Goal: Complete application form

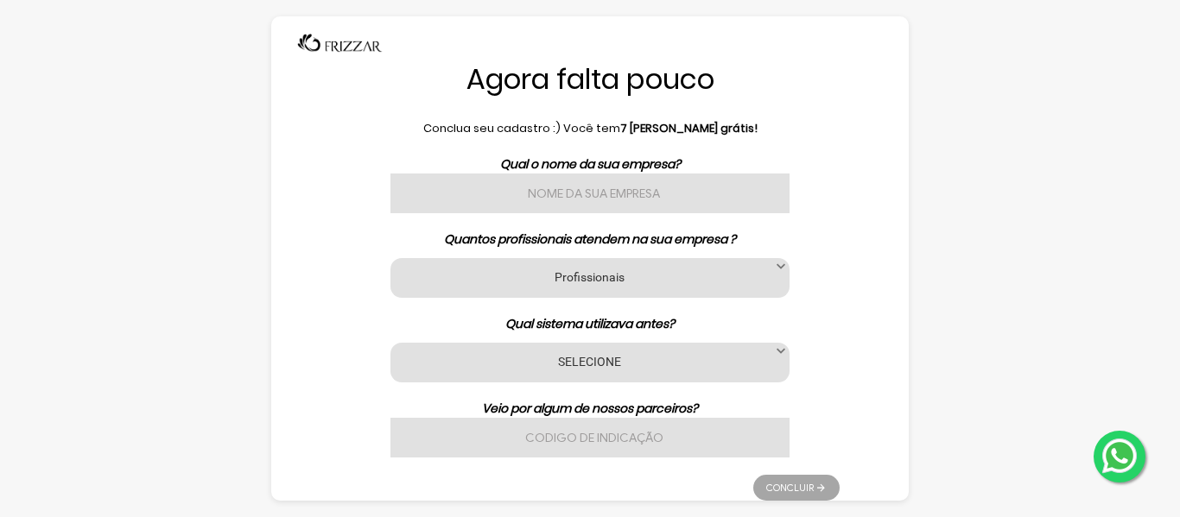
drag, startPoint x: 0, startPoint y: 0, endPoint x: 1066, endPoint y: 392, distance: 1136.2
drag, startPoint x: 1066, startPoint y: 392, endPoint x: 235, endPoint y: 208, distance: 851.7
click at [235, 208] on div "Agora falta pouco Conclua seu cadastro :) Você tem 7 [PERSON_NAME] grátis! Qual…" at bounding box center [590, 258] width 1180 height 517
click at [643, 207] on input "text" at bounding box center [589, 194] width 399 height 40
type input "ESPAÇO SÓ DELAS"
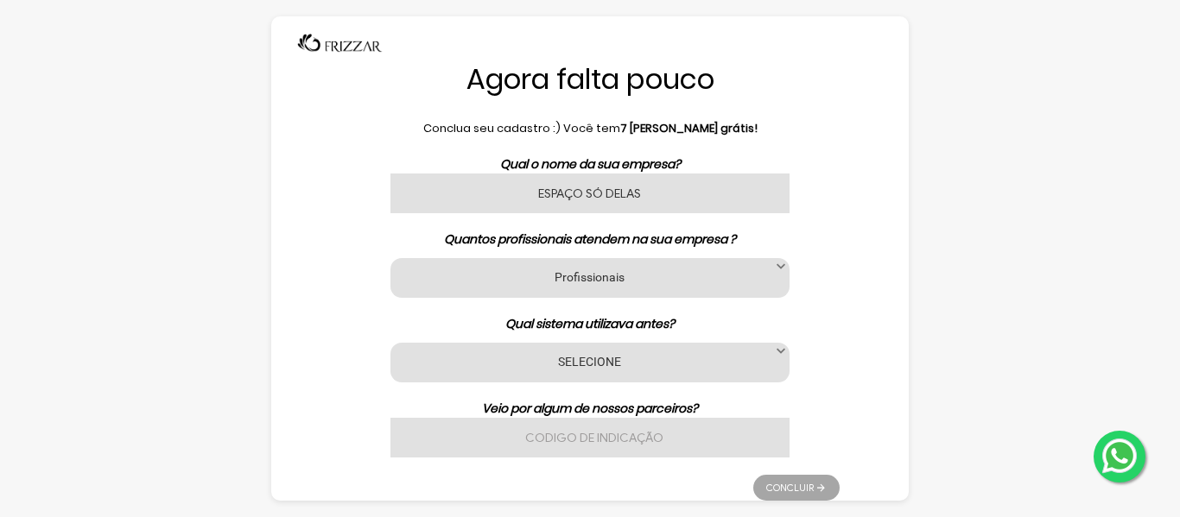
click at [644, 266] on div "Profissionais 1 2 3 a 6 7 a 11 12 a 17 18 ou mais Profissionais" at bounding box center [589, 278] width 399 height 40
click at [524, 283] on label "Profissionais" at bounding box center [590, 277] width 356 height 16
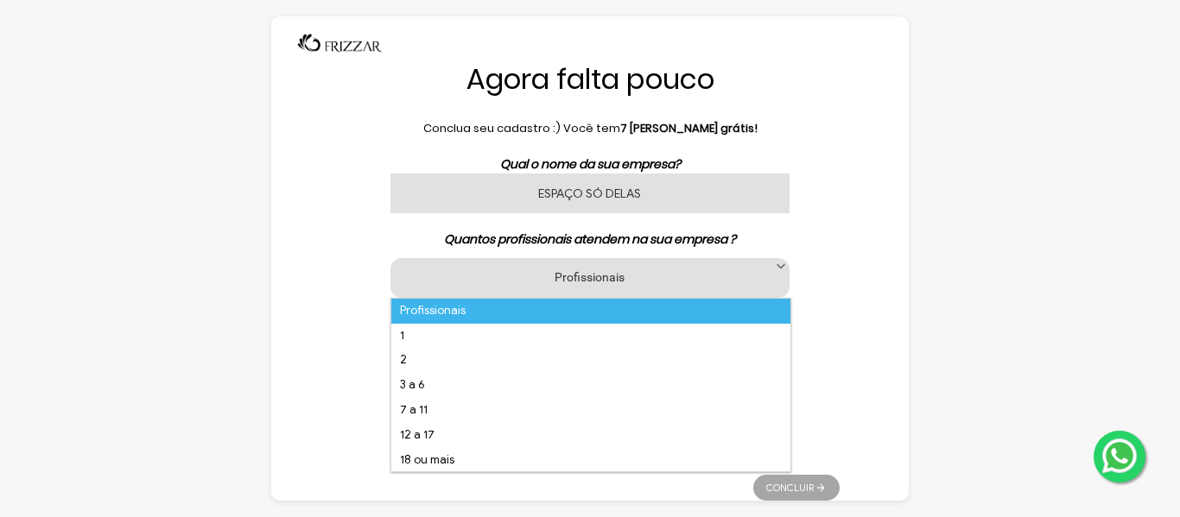
scroll to position [11, 79]
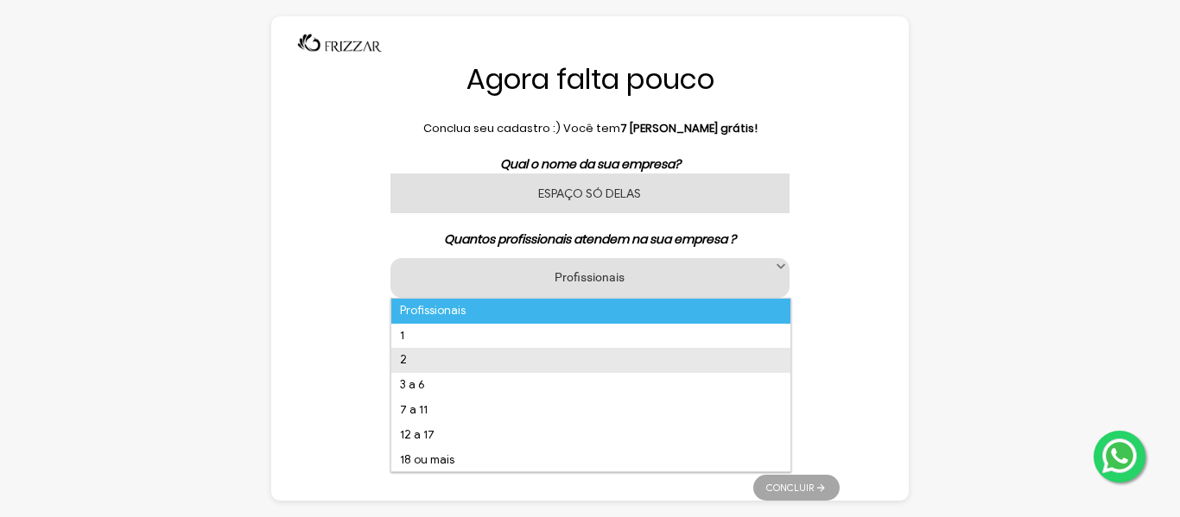
click at [466, 365] on li "2" at bounding box center [590, 360] width 399 height 25
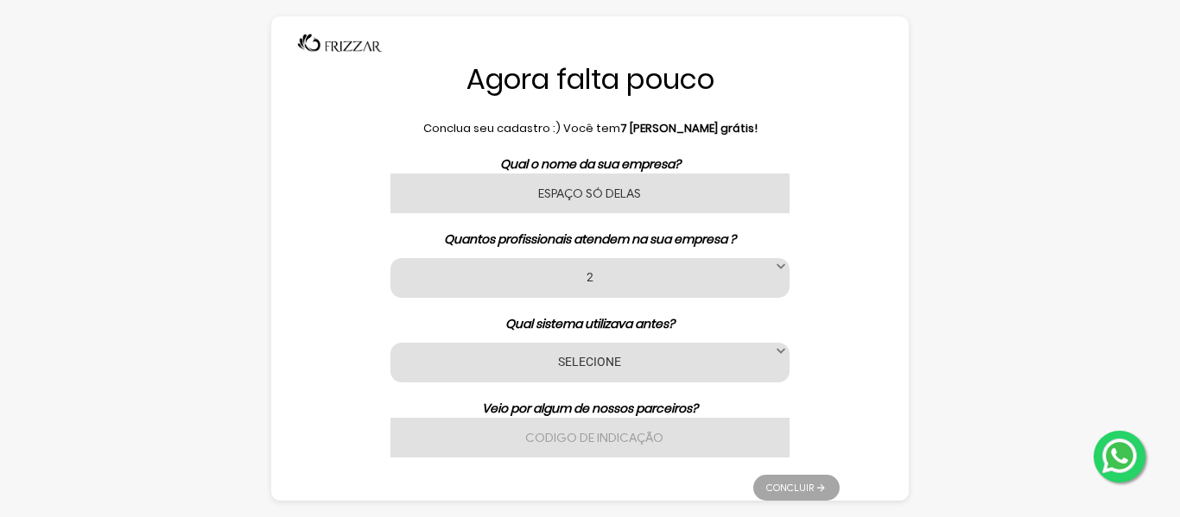
click at [601, 366] on label "SELECIONE" at bounding box center [590, 361] width 356 height 16
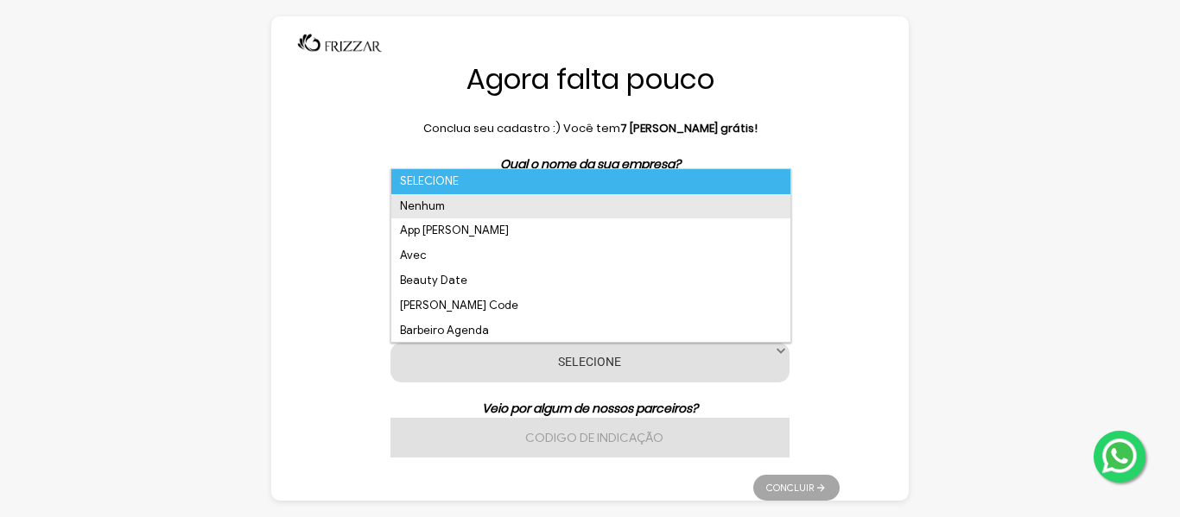
click at [494, 199] on li "Nenhum" at bounding box center [590, 206] width 399 height 25
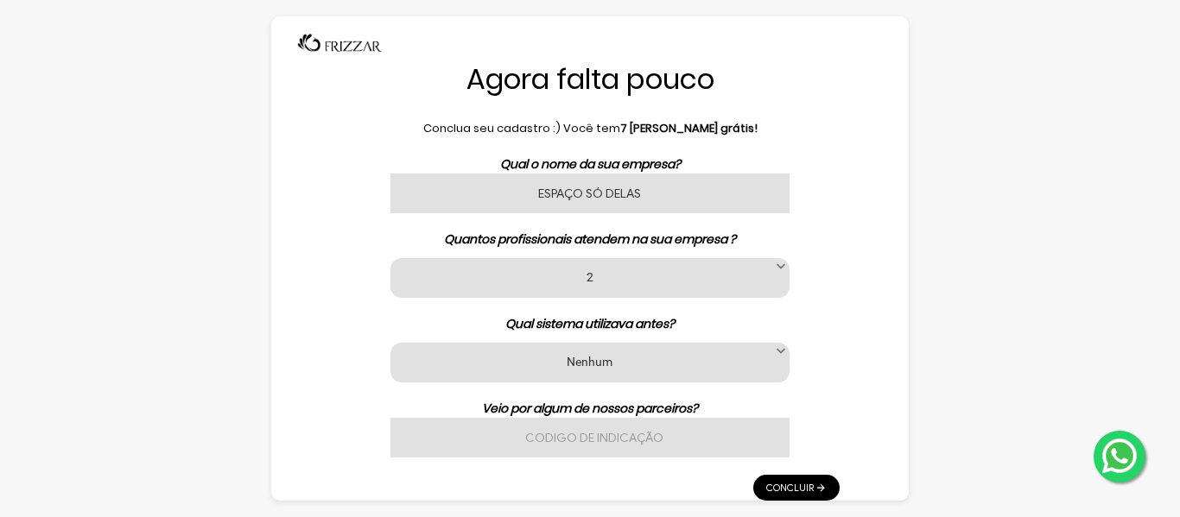
click at [648, 440] on input "text" at bounding box center [589, 438] width 399 height 40
click at [803, 487] on link "Concluir" at bounding box center [796, 488] width 86 height 26
